Goal: Navigation & Orientation: Find specific page/section

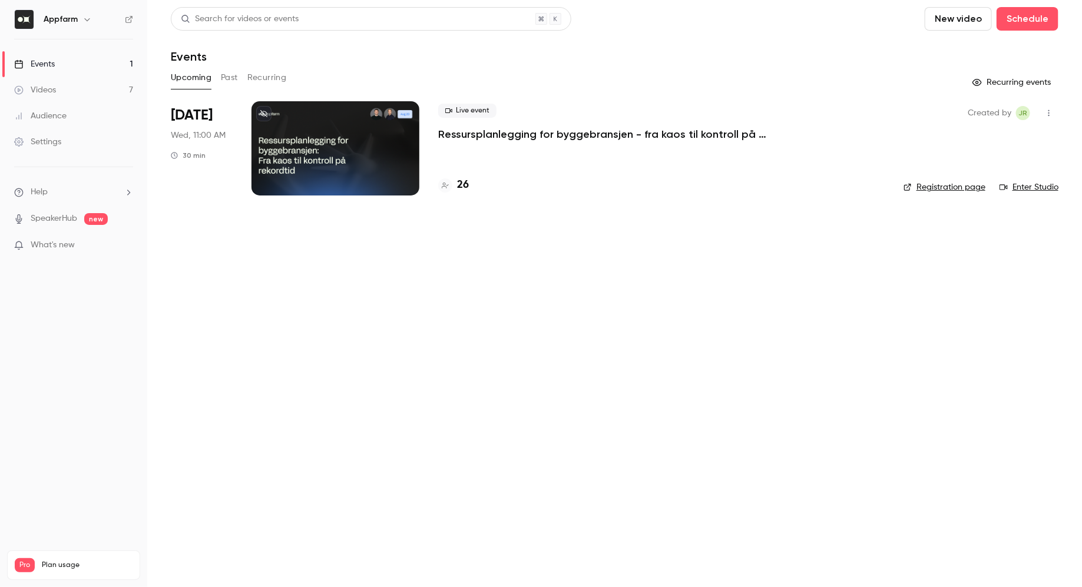
click at [322, 144] on div at bounding box center [335, 148] width 168 height 94
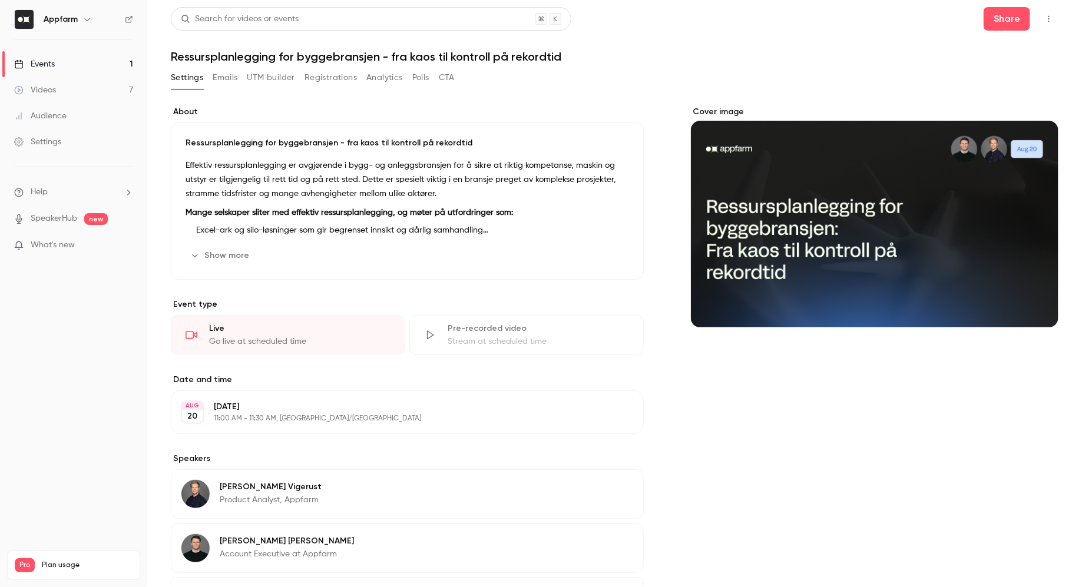
click at [333, 74] on button "Registrations" at bounding box center [330, 77] width 52 height 19
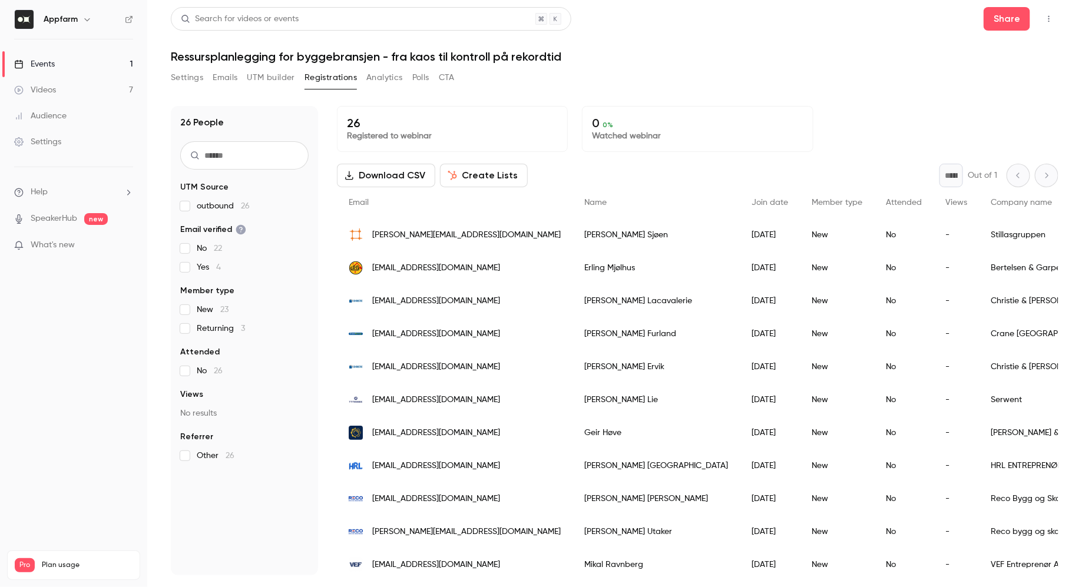
click at [98, 68] on link "Events 1" at bounding box center [73, 64] width 147 height 26
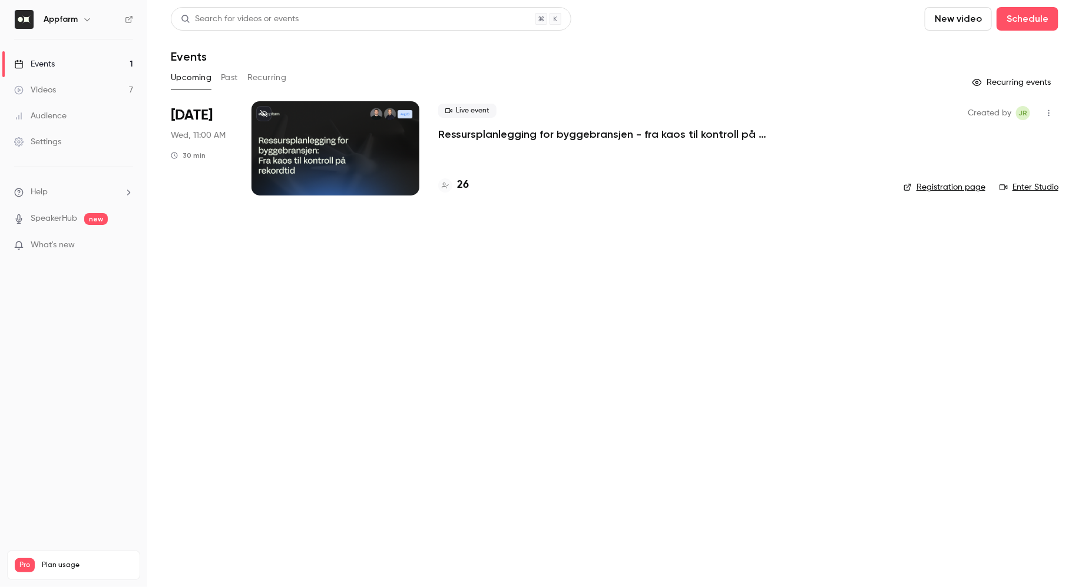
click at [949, 186] on link "Registration page" at bounding box center [944, 187] width 82 height 12
